Goal: Task Accomplishment & Management: Manage account settings

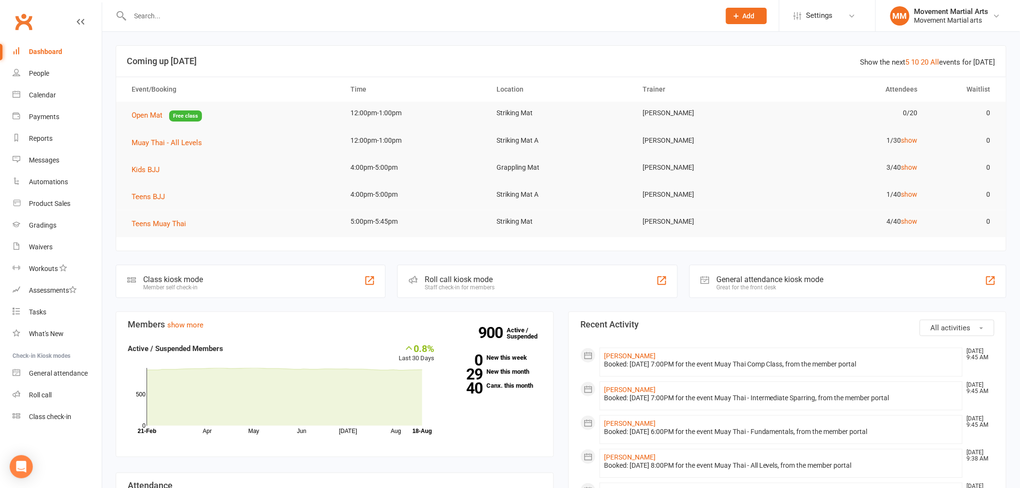
click at [227, 18] on input "text" at bounding box center [420, 16] width 586 height 14
click at [76, 204] on link "Product Sales" at bounding box center [57, 204] width 89 height 22
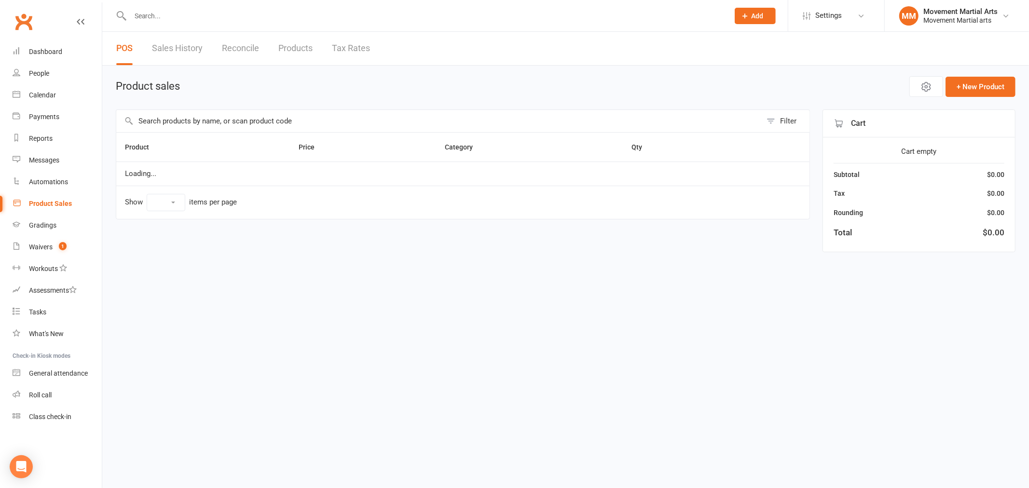
select select "50"
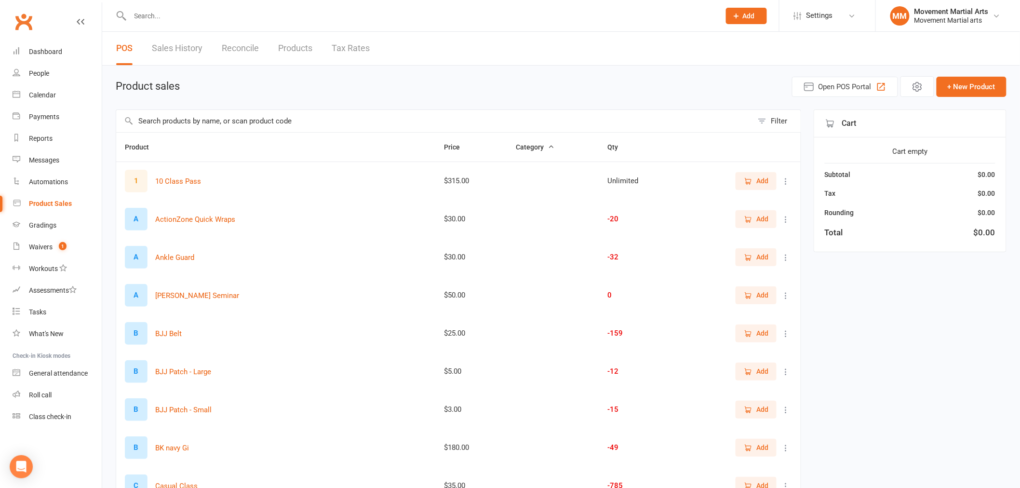
click at [180, 124] on input "text" at bounding box center [434, 121] width 637 height 22
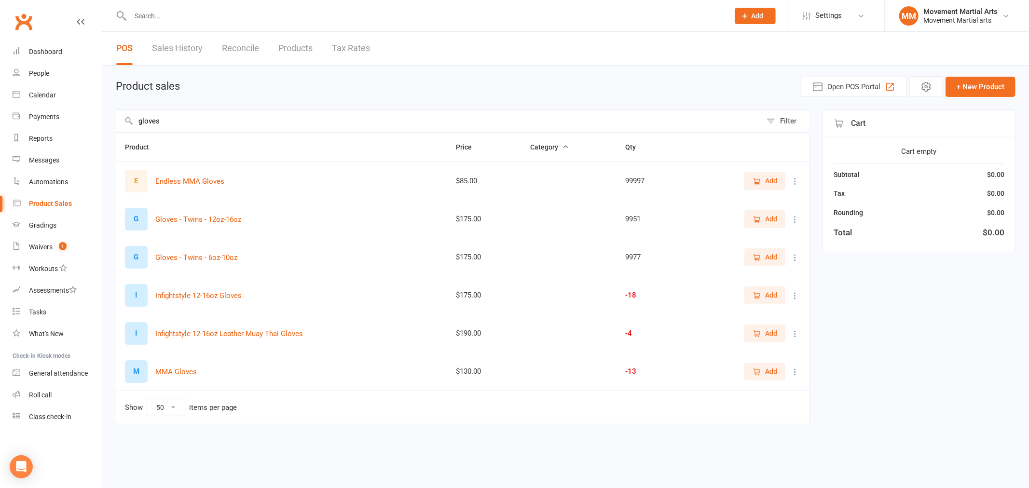
type input "gloves"
click at [798, 293] on icon at bounding box center [795, 296] width 10 height 10
click at [784, 308] on link "View / Edit" at bounding box center [752, 314] width 95 height 19
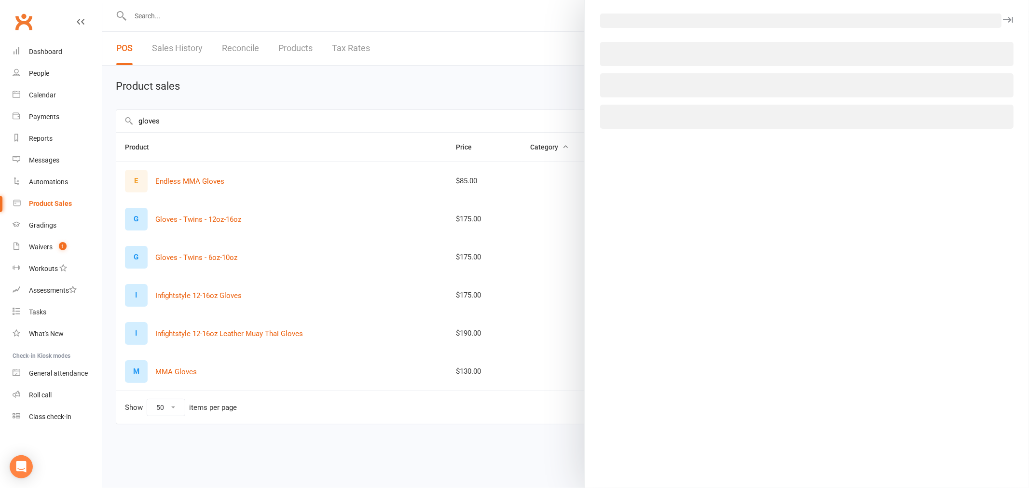
select select "58"
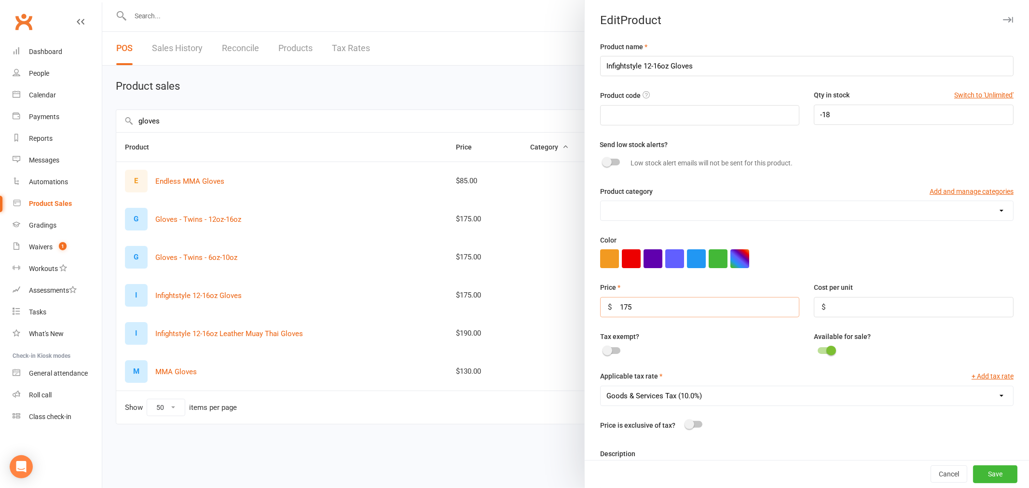
click at [625, 306] on input "175" at bounding box center [700, 307] width 200 height 20
type input "195"
click at [980, 468] on button "Save" at bounding box center [995, 474] width 44 height 17
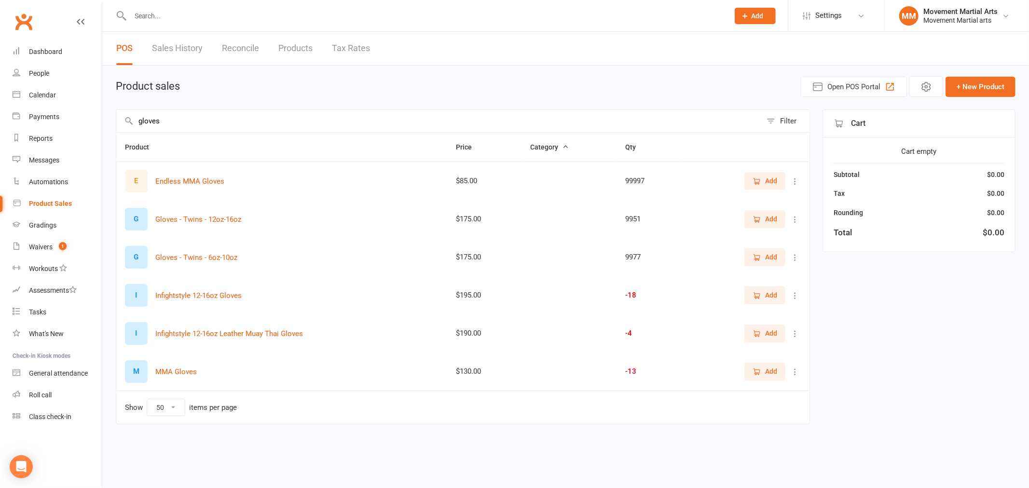
click at [794, 220] on icon at bounding box center [795, 220] width 10 height 10
click at [766, 234] on link "View / Edit" at bounding box center [752, 238] width 95 height 19
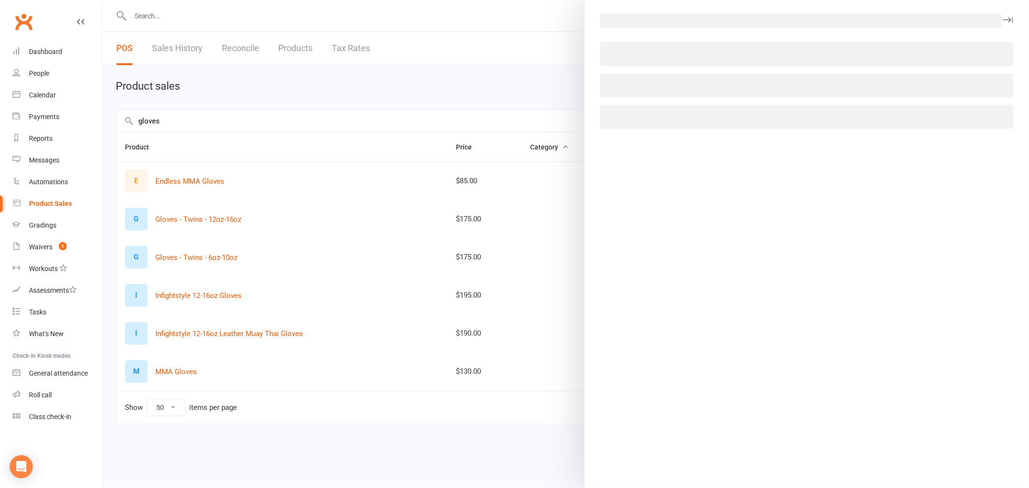
select select "58"
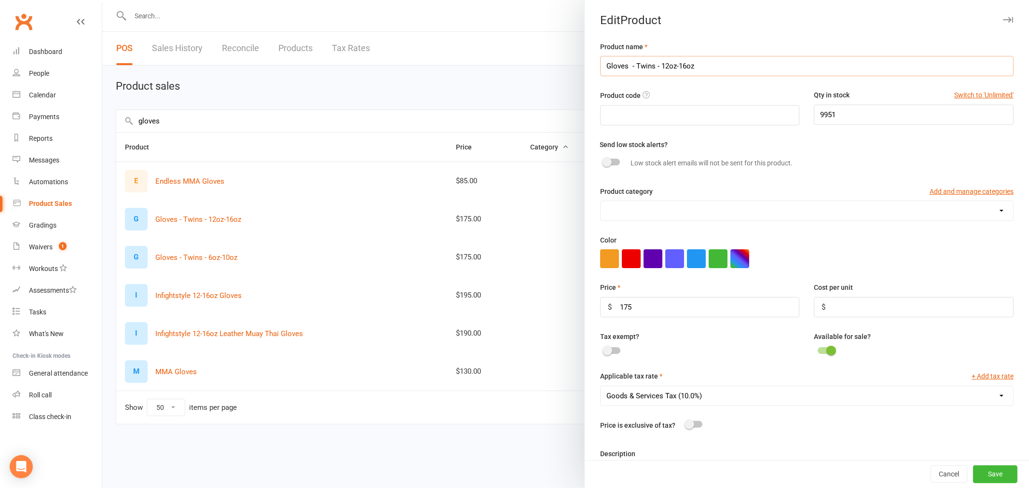
click at [648, 69] on input "Gloves - Twins - 12oz-16oz" at bounding box center [806, 66] width 413 height 20
type input "Gloves - Twins/Fairtex - 12oz-16oz"
click at [623, 309] on input "175" at bounding box center [700, 307] width 200 height 20
type input "195"
click at [988, 468] on button "Save" at bounding box center [995, 474] width 44 height 17
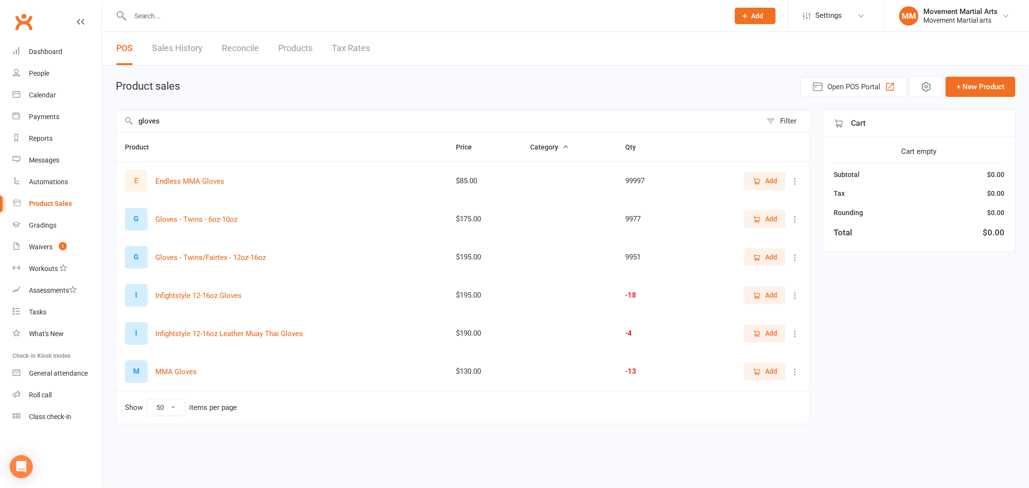
drag, startPoint x: 196, startPoint y: 122, endPoint x: 106, endPoint y: 115, distance: 90.5
click at [106, 115] on div "Product sales Open POS Portal + New Product gloves Filter Product Price Categor…" at bounding box center [565, 259] width 926 height 386
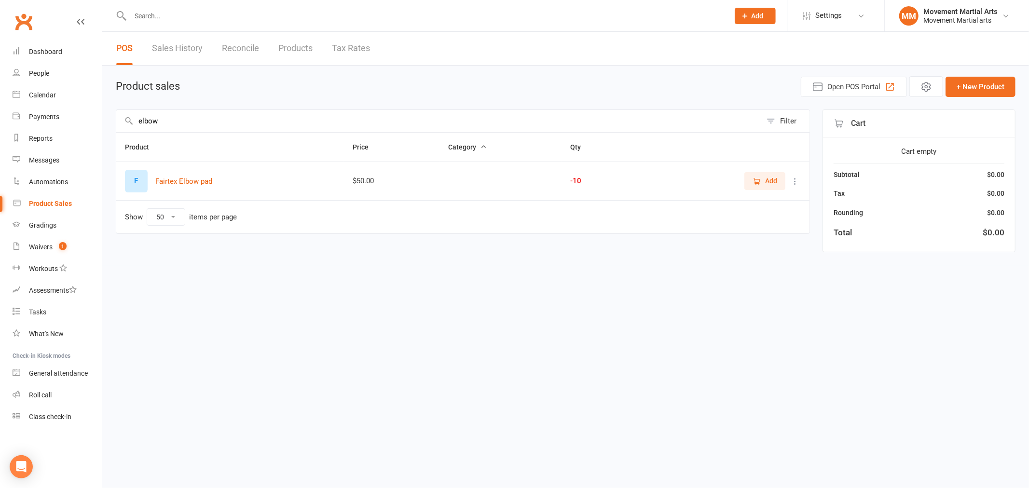
type input "elbow"
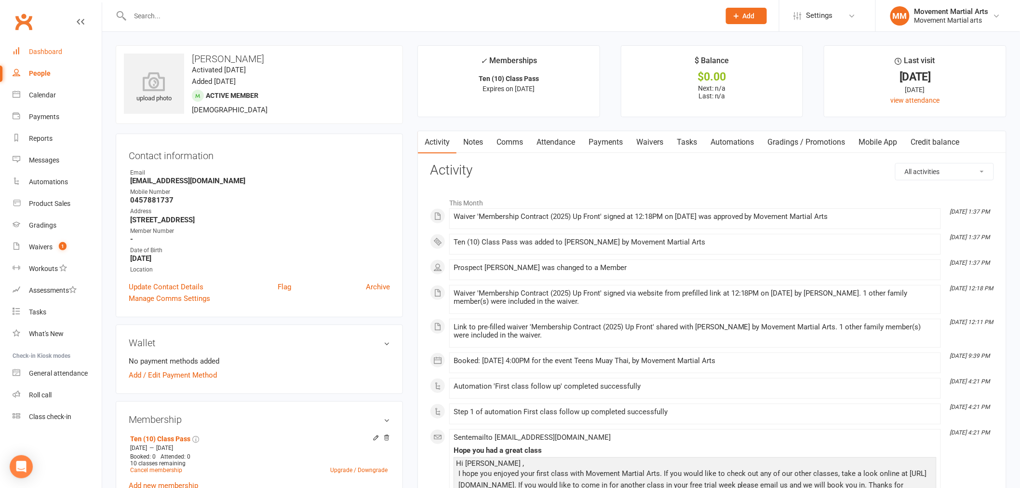
drag, startPoint x: 0, startPoint y: 0, endPoint x: 68, endPoint y: 57, distance: 89.0
click at [68, 57] on link "Dashboard" at bounding box center [57, 52] width 89 height 22
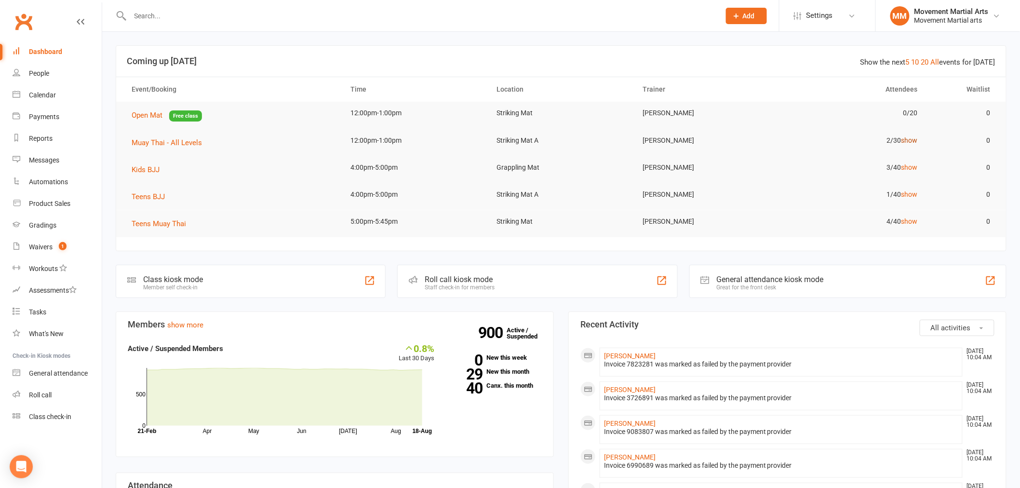
click at [910, 139] on link "show" at bounding box center [909, 140] width 16 height 8
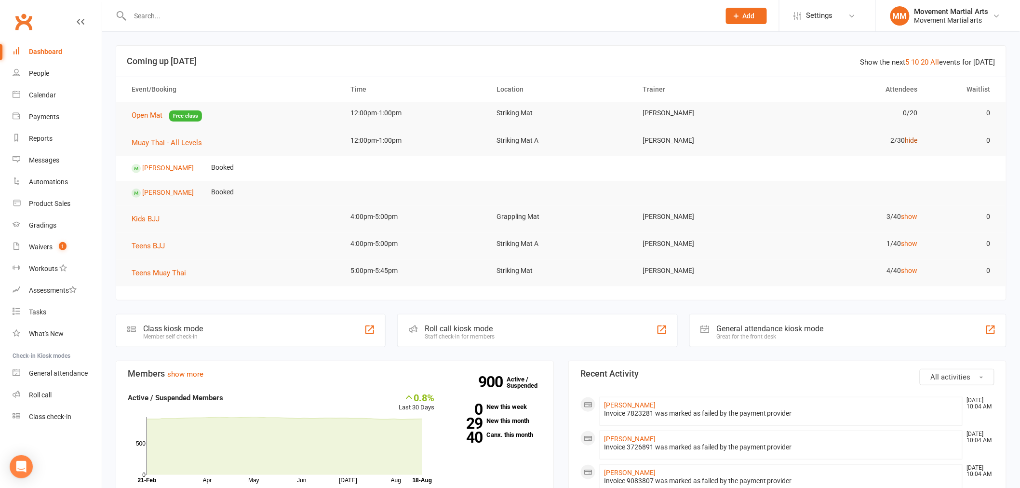
scroll to position [427, 0]
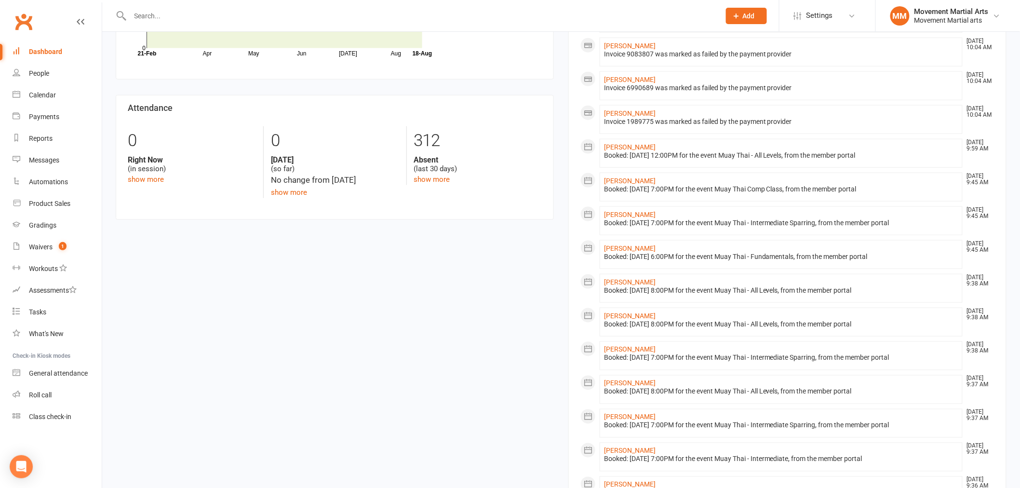
click at [272, 13] on input "text" at bounding box center [420, 16] width 586 height 14
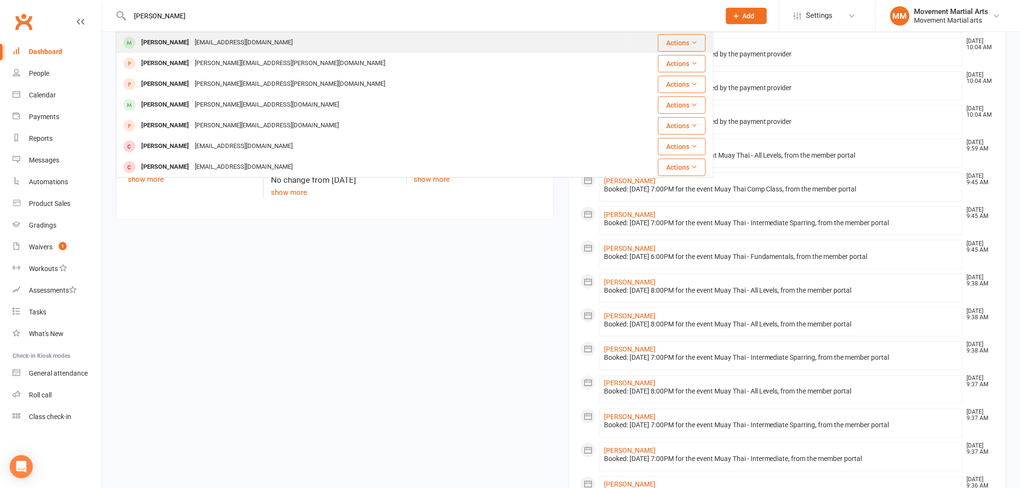
type input "[PERSON_NAME]"
click at [261, 49] on div "[EMAIL_ADDRESS][DOMAIN_NAME]" at bounding box center [244, 43] width 104 height 14
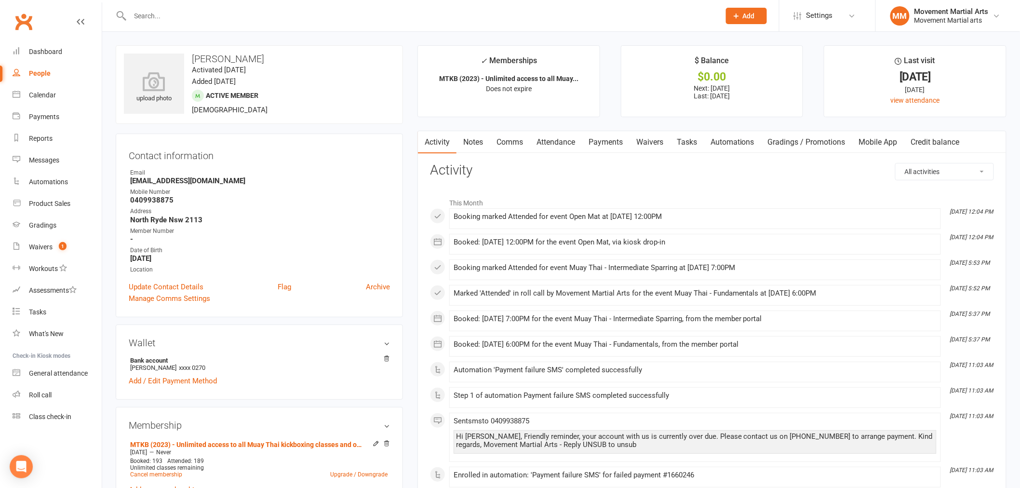
click at [585, 148] on link "Payments" at bounding box center [606, 142] width 48 height 22
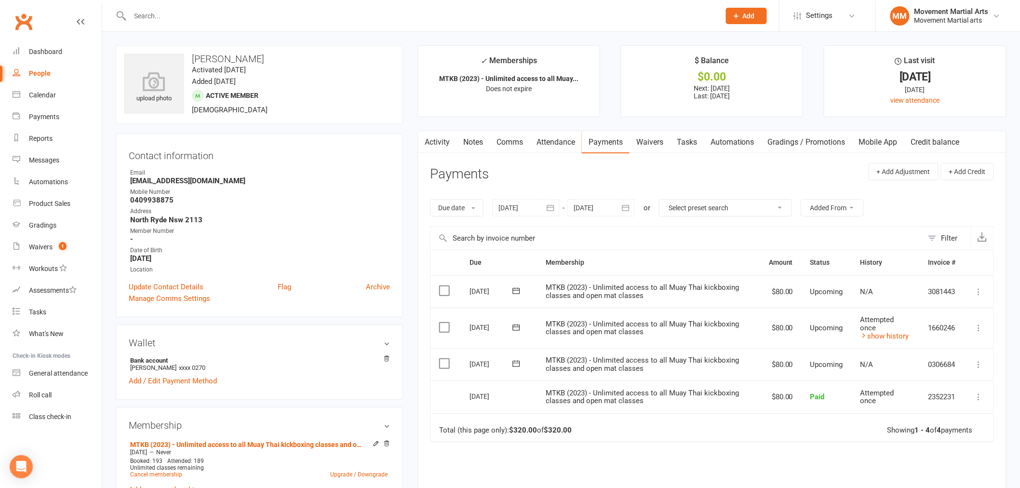
click at [679, 456] on div "Due Contact Membership Amount Status History Invoice # Select this [DATE] [PERS…" at bounding box center [712, 408] width 564 height 317
click at [524, 328] on button at bounding box center [516, 327] width 19 height 10
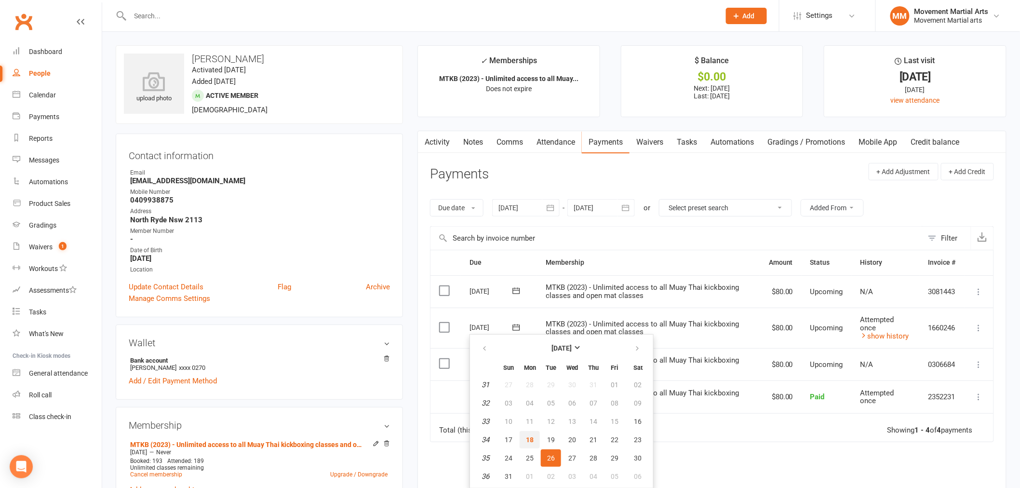
click at [523, 438] on button "18" at bounding box center [530, 439] width 20 height 17
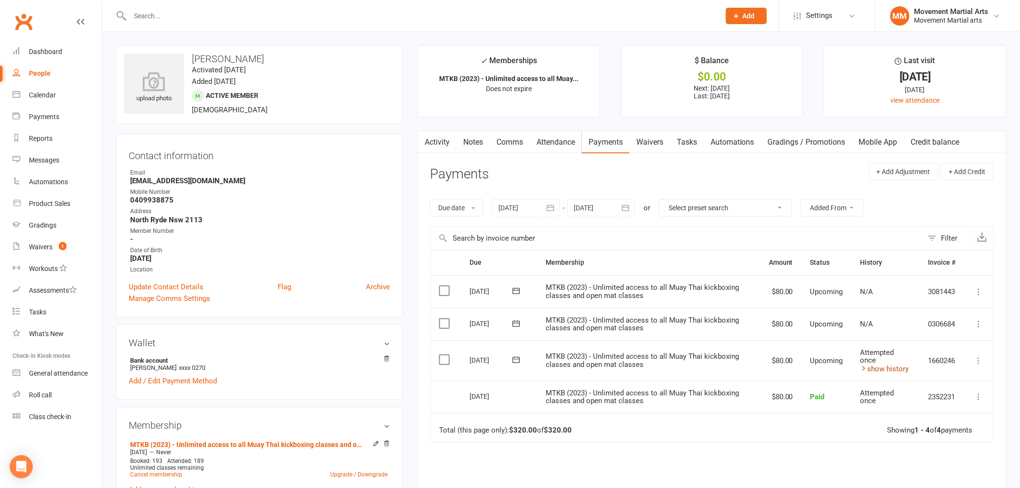
click at [895, 368] on link "show history" at bounding box center [885, 369] width 49 height 9
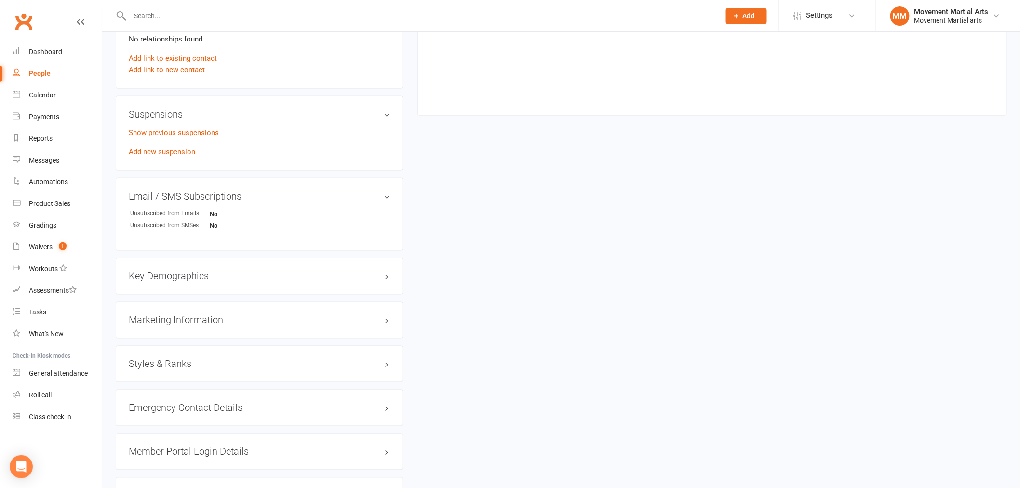
scroll to position [653, 0]
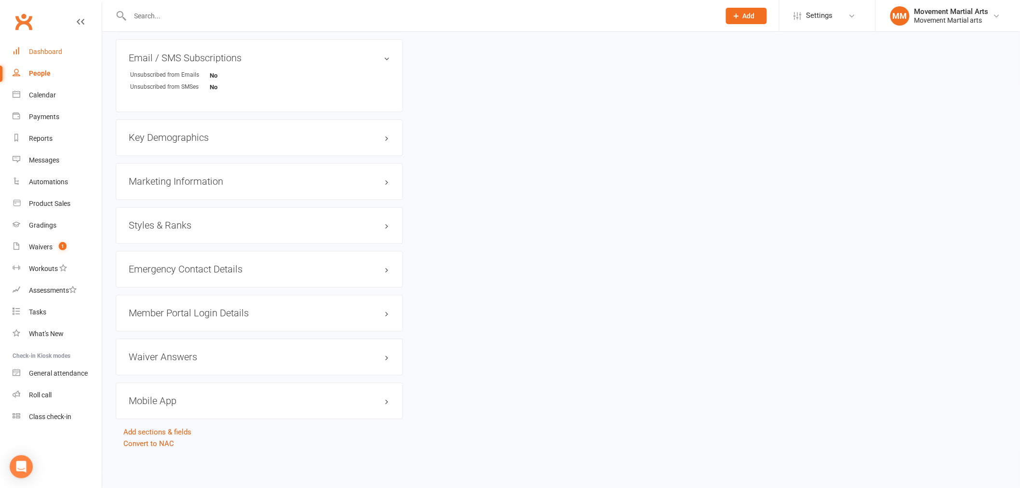
click at [70, 48] on link "Dashboard" at bounding box center [57, 52] width 89 height 22
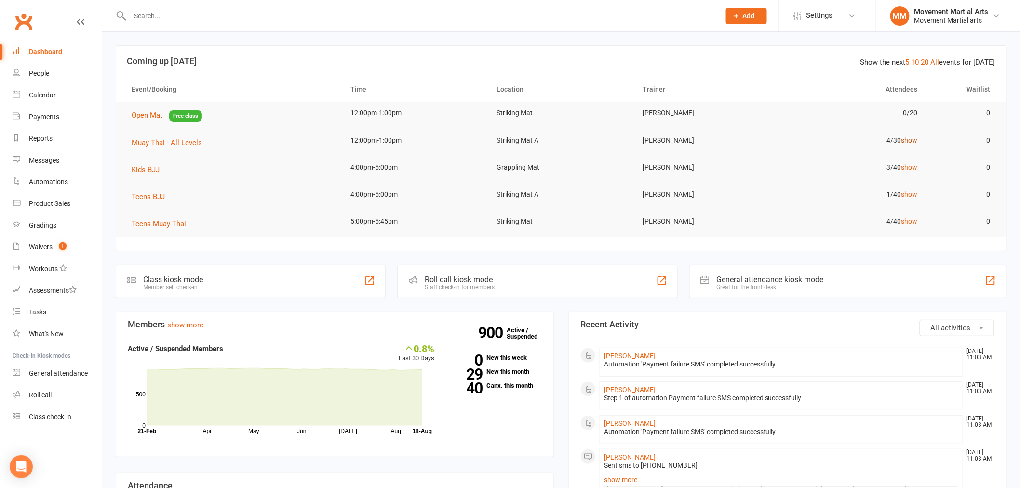
click at [903, 140] on link "show" at bounding box center [909, 140] width 16 height 8
